Goal: Task Accomplishment & Management: Complete application form

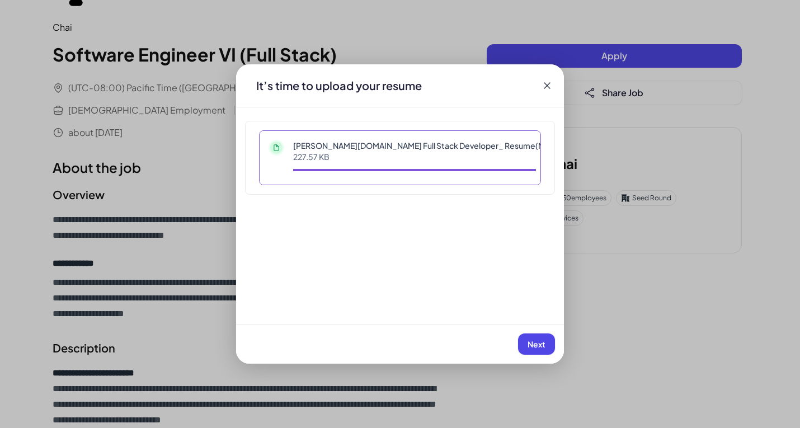
scroll to position [56, 0]
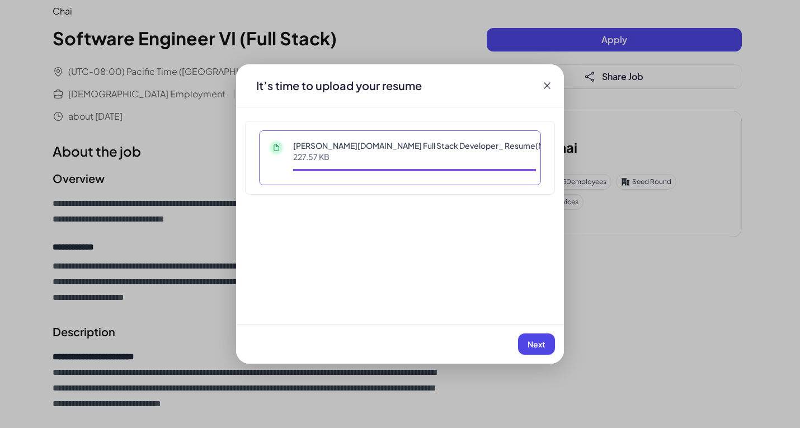
click at [533, 338] on button "Next" at bounding box center [536, 343] width 37 height 21
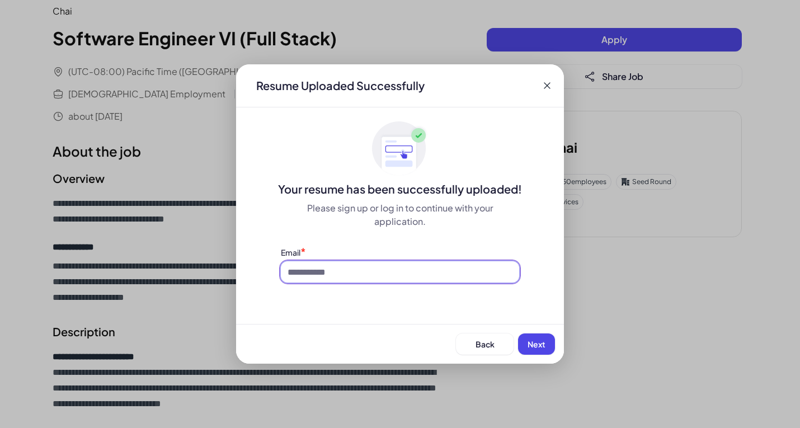
click at [305, 277] on input at bounding box center [400, 271] width 238 height 21
type input "**********"
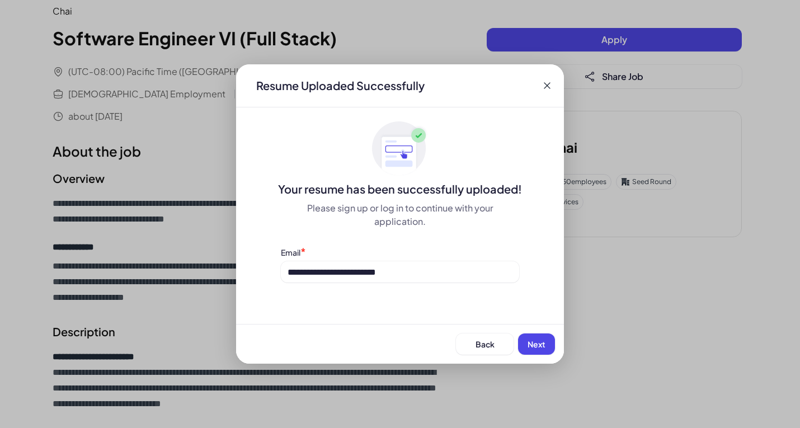
click at [535, 344] on span "Next" at bounding box center [536, 344] width 18 height 10
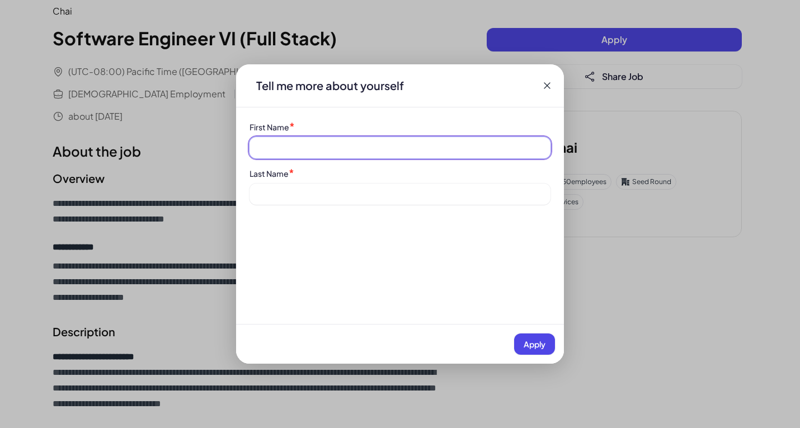
click at [288, 145] on input at bounding box center [399, 147] width 301 height 21
type input "*******"
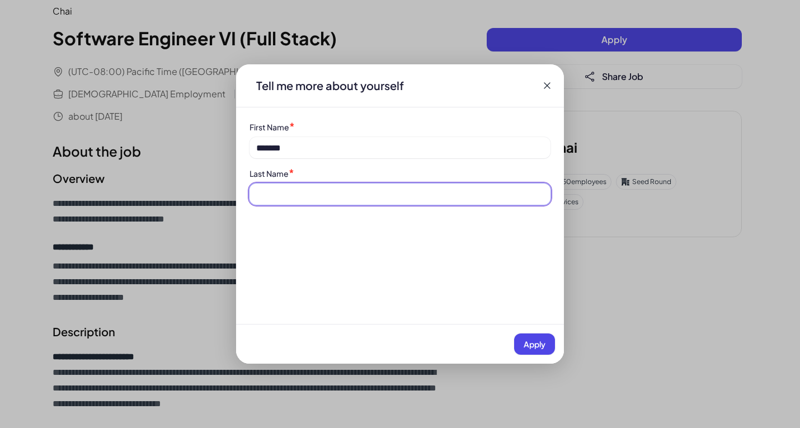
click at [294, 191] on input at bounding box center [399, 193] width 301 height 21
type input "*****"
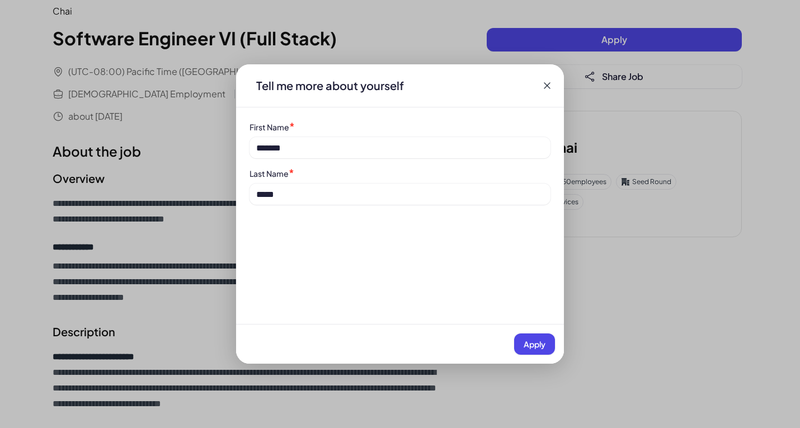
click at [526, 341] on span "Apply" at bounding box center [535, 344] width 22 height 10
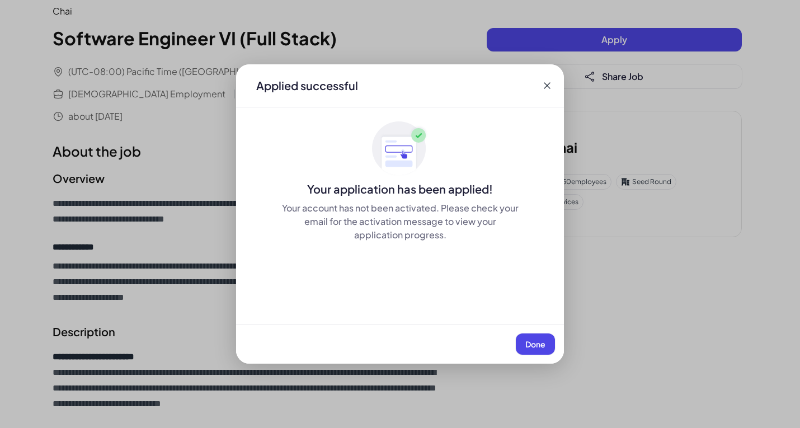
click at [536, 343] on span "Done" at bounding box center [535, 344] width 20 height 10
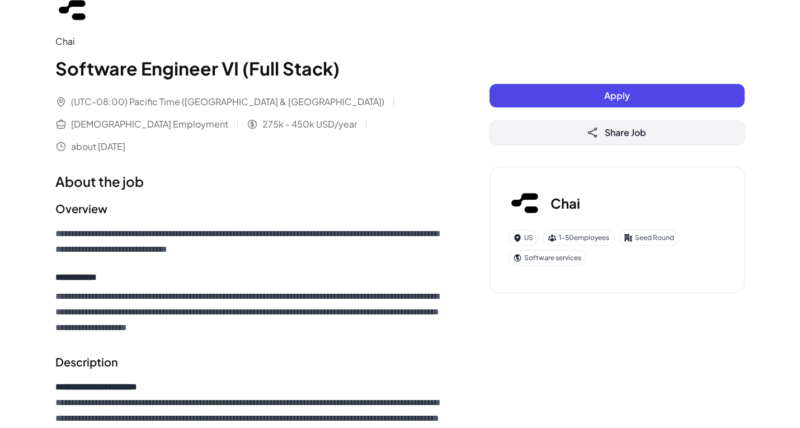
scroll to position [0, 0]
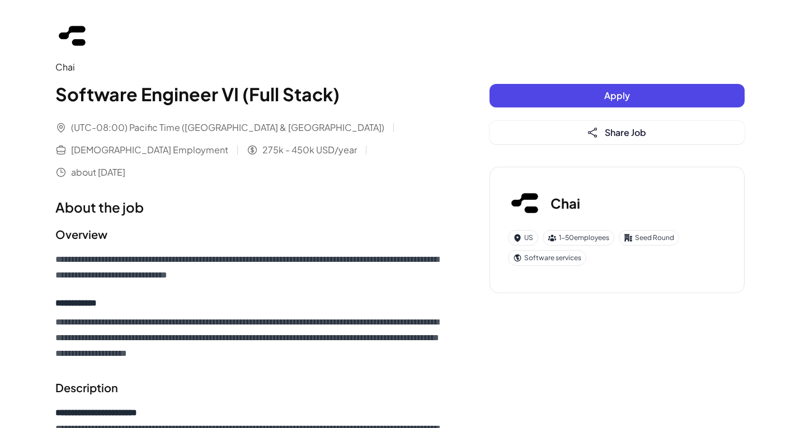
click at [632, 93] on button "Apply" at bounding box center [616, 95] width 255 height 23
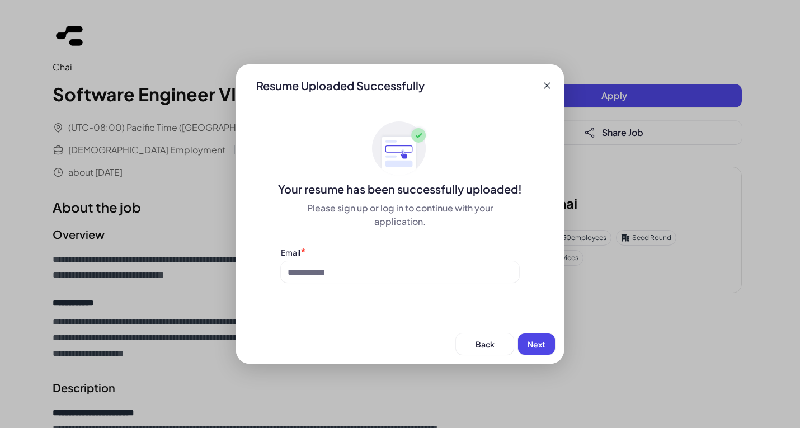
click at [544, 84] on icon at bounding box center [546, 85] width 11 height 11
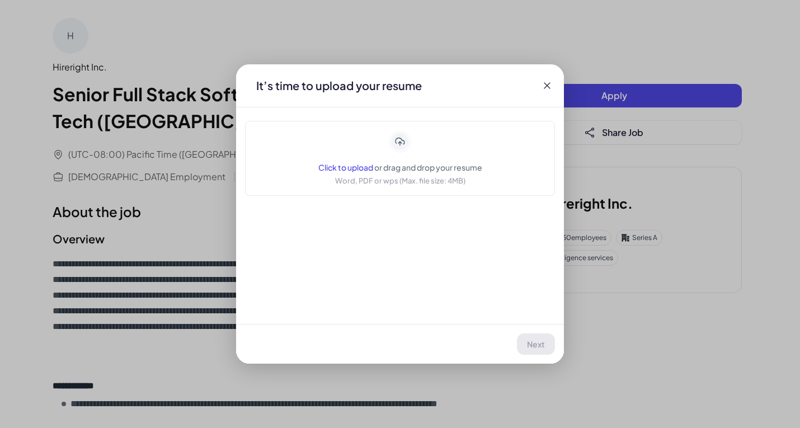
scroll to position [112, 0]
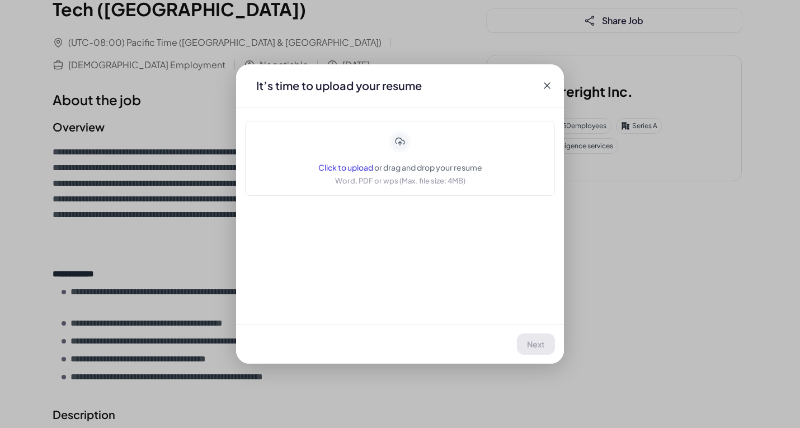
click at [399, 142] on icon at bounding box center [400, 142] width 20 height 20
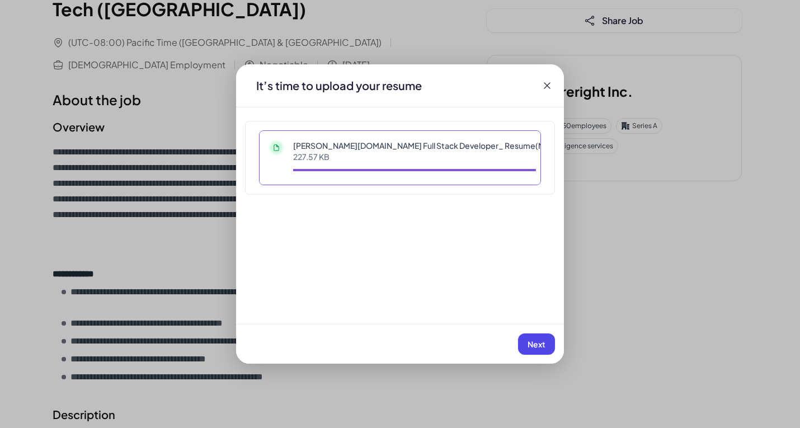
click at [529, 342] on span "Next" at bounding box center [536, 344] width 18 height 10
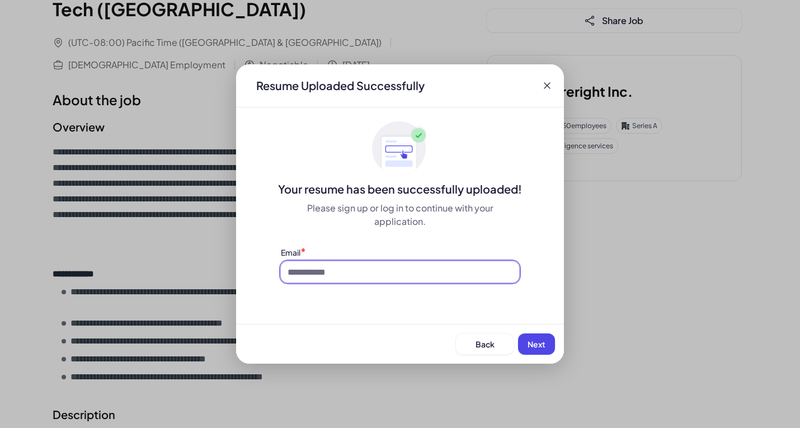
click at [319, 277] on input at bounding box center [400, 271] width 238 height 21
type input "**********"
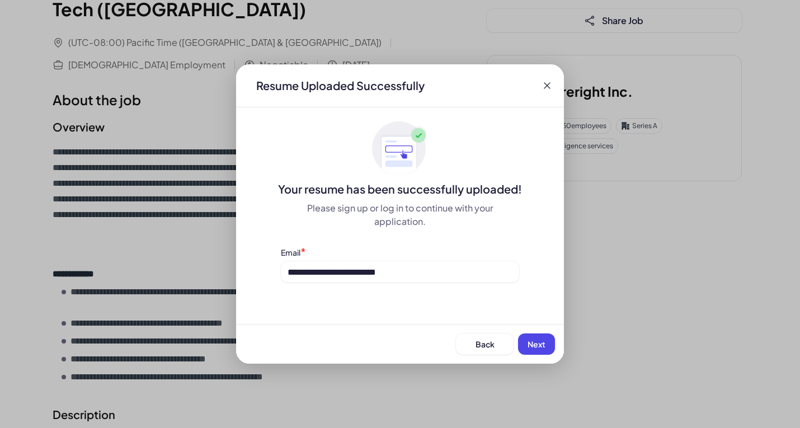
click at [540, 340] on span "Next" at bounding box center [536, 344] width 18 height 10
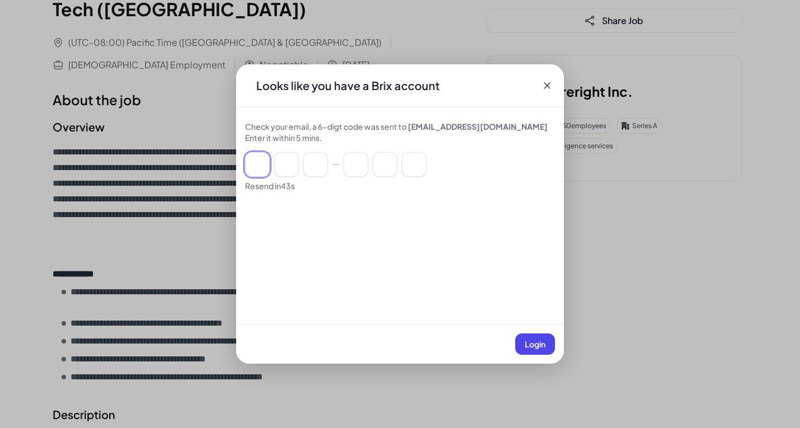
click at [257, 168] on input at bounding box center [257, 164] width 25 height 25
paste input "******"
type input "*"
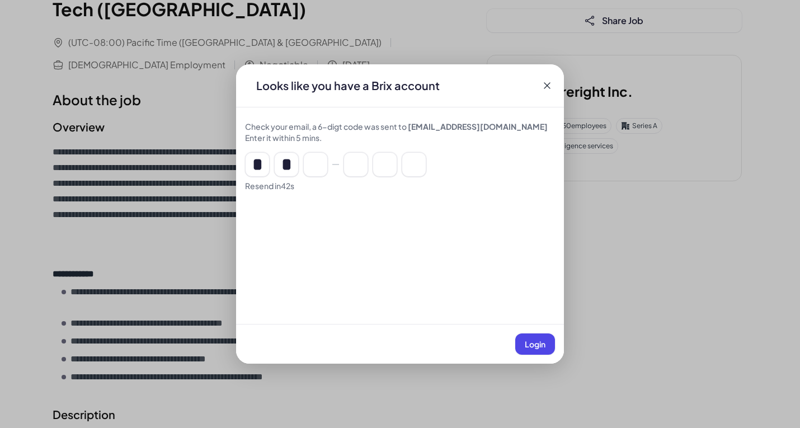
type input "*"
click at [535, 342] on span "Login" at bounding box center [535, 344] width 21 height 10
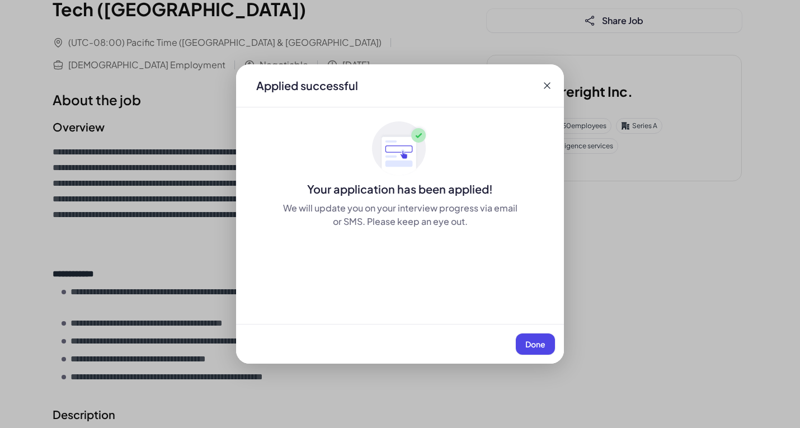
click at [536, 342] on span "Done" at bounding box center [535, 344] width 20 height 10
